Goal: Task Accomplishment & Management: Use online tool/utility

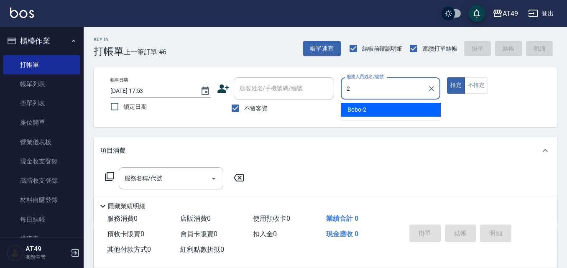
type input "2"
type button "true"
type input "Bobo-2"
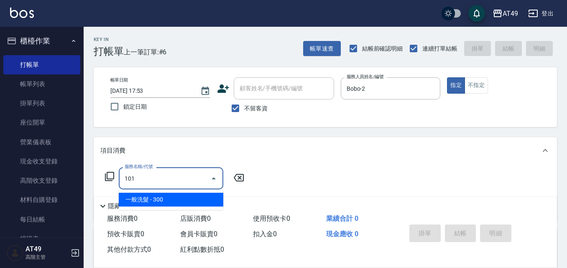
type input "一般洗髮(101)"
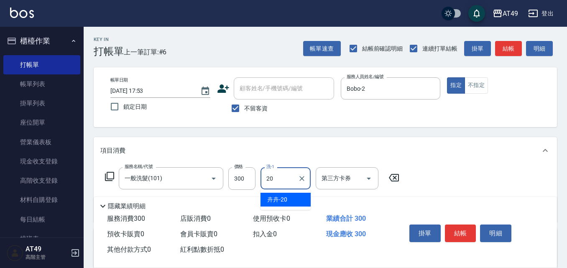
type input "卉卉-20"
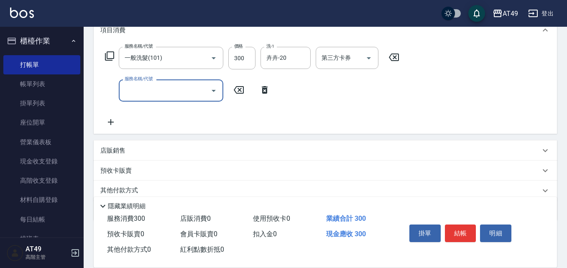
scroll to position [125, 0]
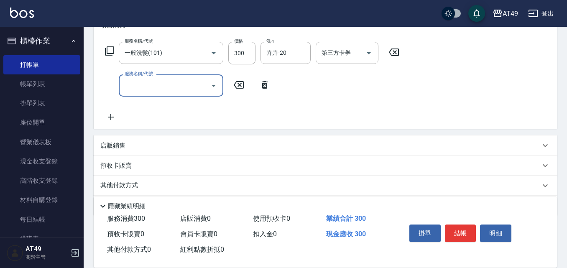
click at [153, 85] on input "服務名稱/代號" at bounding box center [164, 85] width 84 height 15
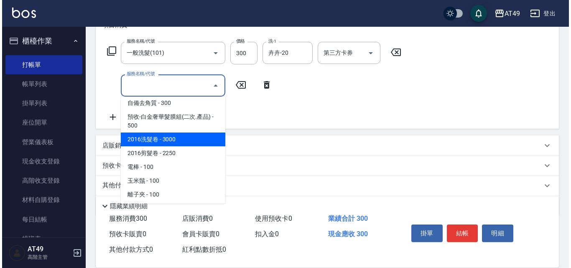
scroll to position [570, 0]
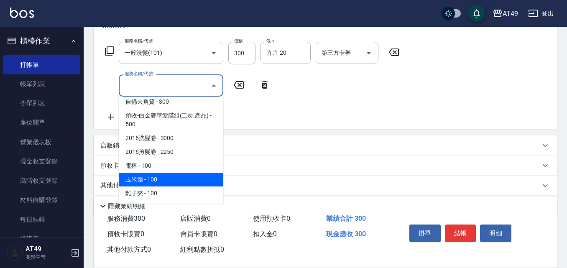
click at [160, 180] on span "玉米鬚 - 100" at bounding box center [171, 180] width 104 height 14
type input "玉米鬚(1302)"
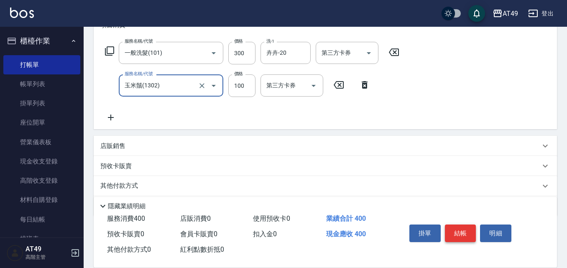
click at [455, 234] on button "結帳" at bounding box center [460, 233] width 31 height 18
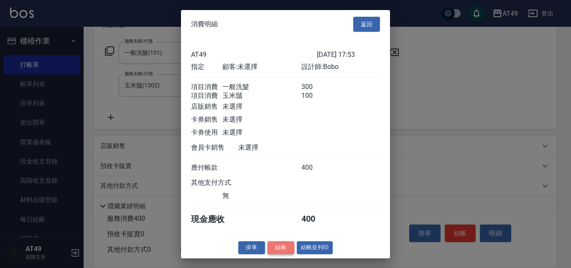
click at [274, 248] on button "結帳" at bounding box center [280, 247] width 27 height 13
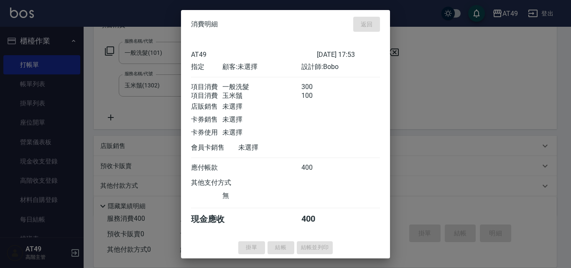
type input "[DATE] 19:25"
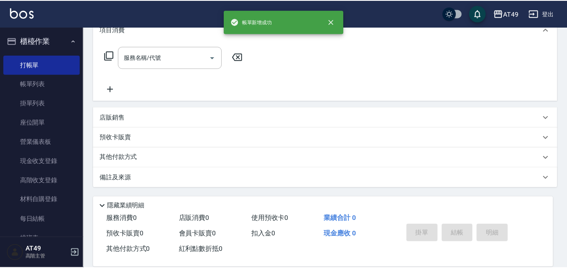
scroll to position [0, 0]
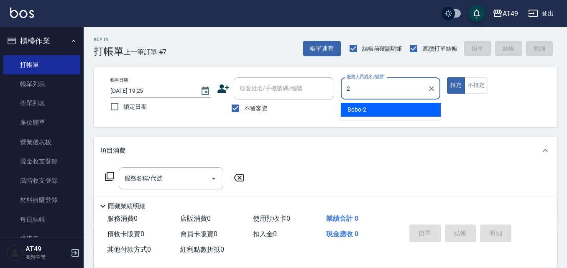
type input "Bobo-2"
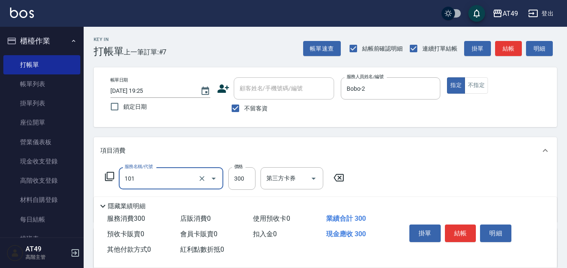
type input "一般洗髮(101)"
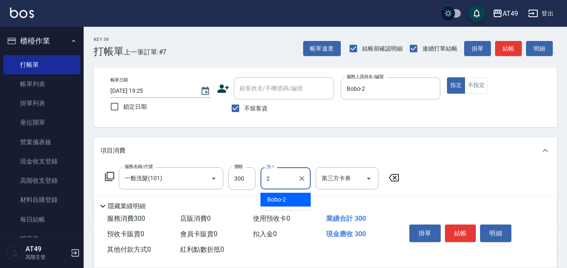
type input "Bobo-2"
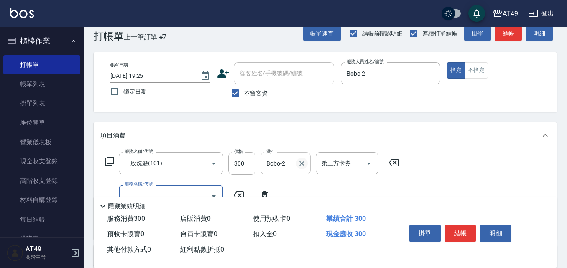
scroll to position [42, 0]
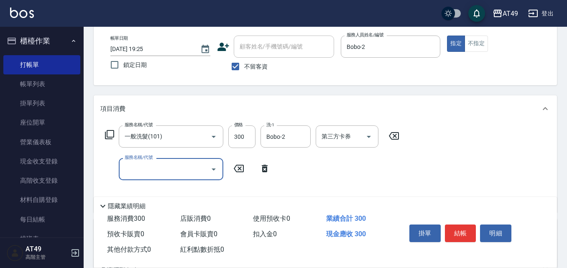
click at [147, 170] on input "服務名稱/代號" at bounding box center [164, 169] width 84 height 15
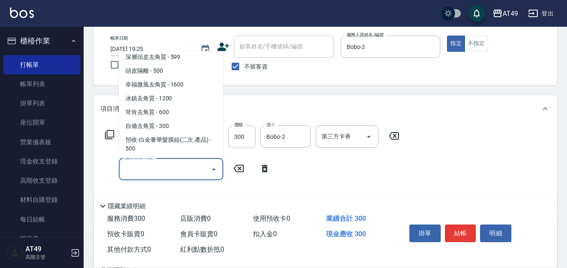
scroll to position [487, 0]
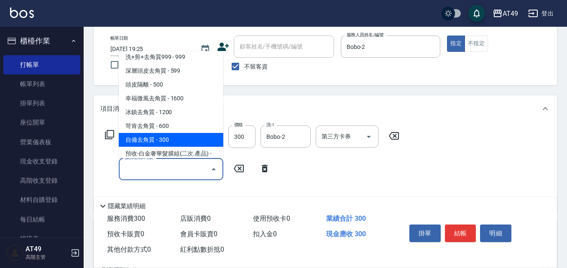
click at [157, 137] on span "自備去角質 - 300" at bounding box center [171, 140] width 104 height 14
type input "自備去角質(812)"
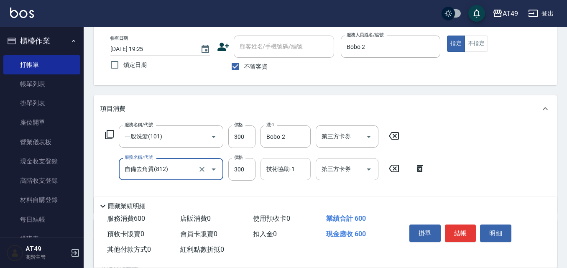
click at [265, 165] on input "技術協助-1" at bounding box center [285, 169] width 43 height 15
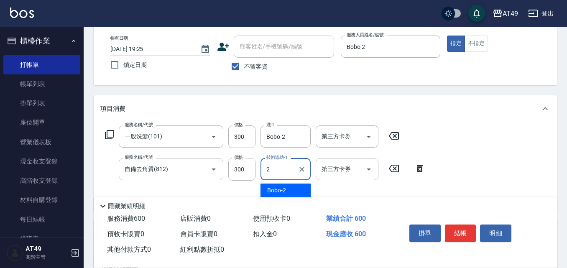
type input "Bobo-2"
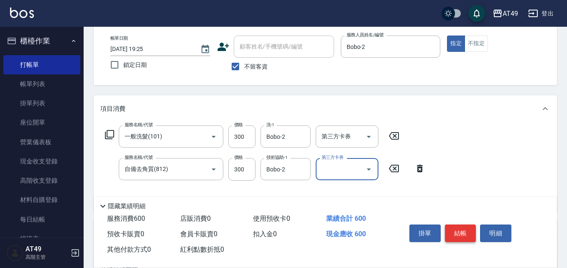
click at [461, 226] on button "結帳" at bounding box center [460, 233] width 31 height 18
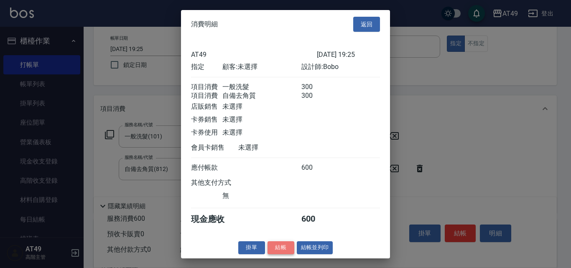
click at [284, 252] on button "結帳" at bounding box center [280, 247] width 27 height 13
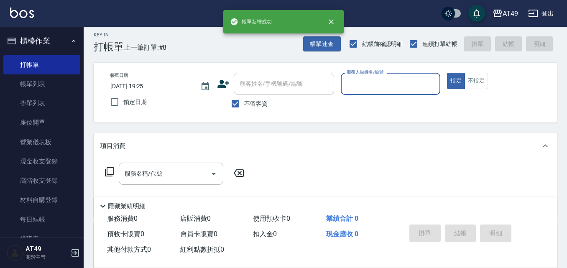
scroll to position [0, 0]
